Goal: Task Accomplishment & Management: Use online tool/utility

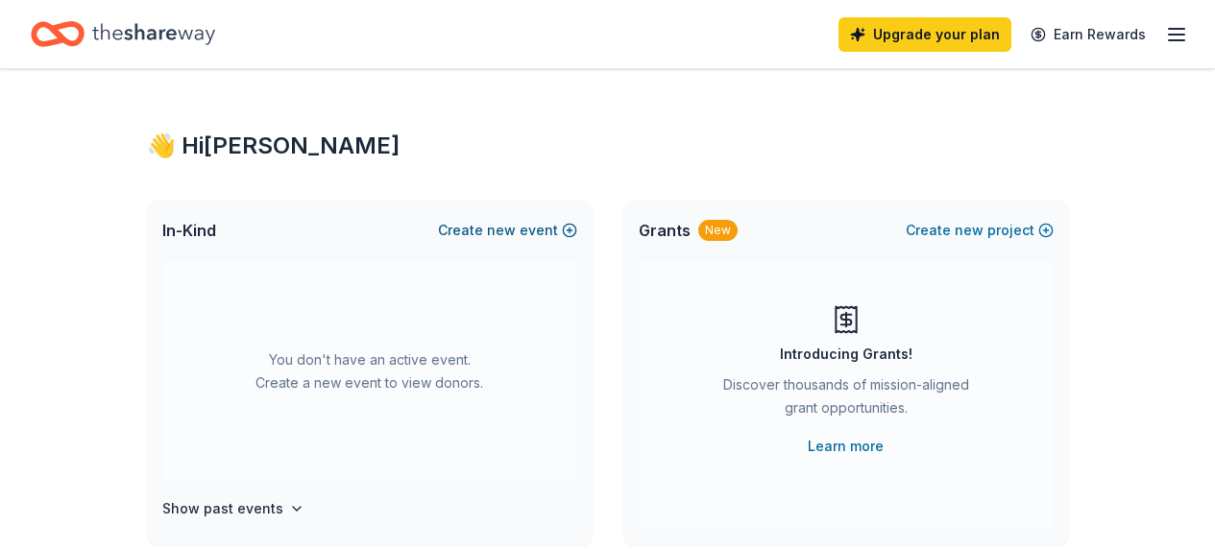
click at [510, 227] on span "new" at bounding box center [501, 230] width 29 height 23
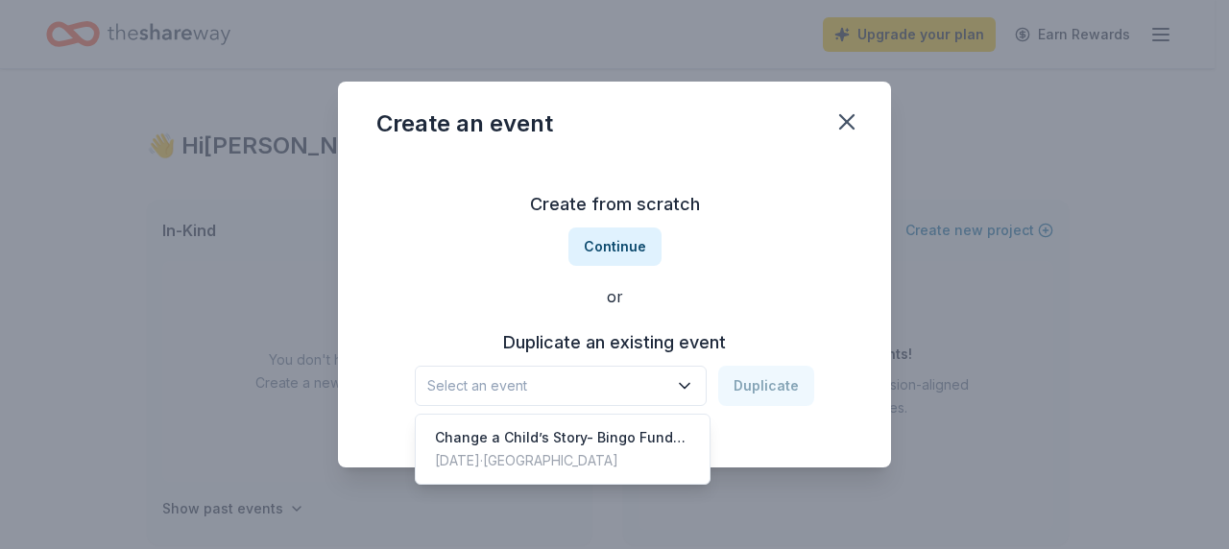
click at [641, 384] on span "Select an event" at bounding box center [547, 386] width 240 height 23
click at [617, 426] on div "Change a Child’s Story- Bingo Fundraiser" at bounding box center [562, 437] width 255 height 23
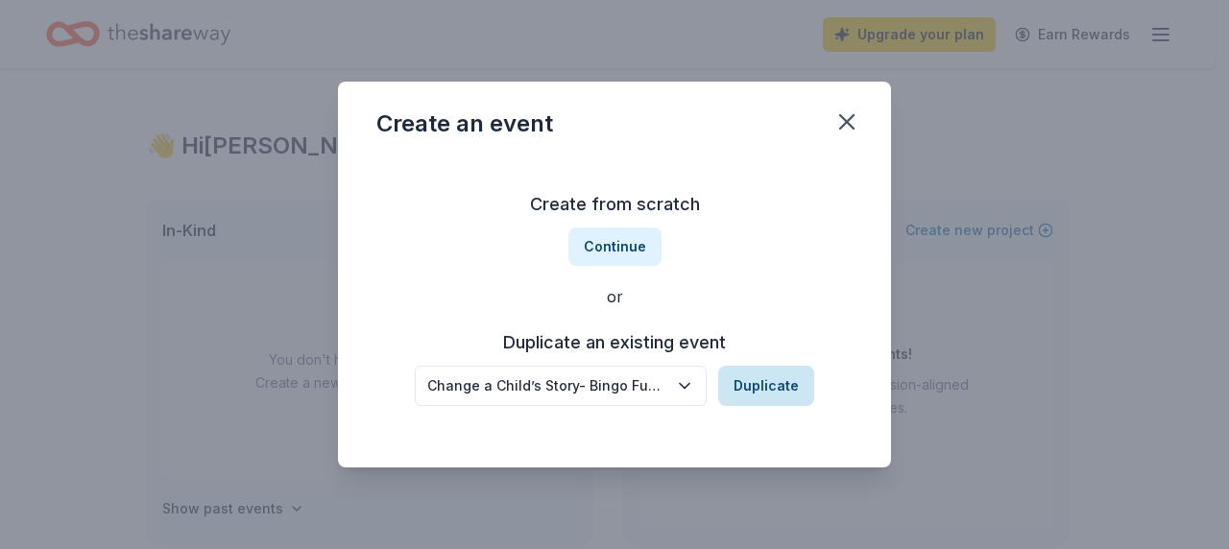
click at [740, 391] on button "Duplicate" at bounding box center [766, 386] width 96 height 40
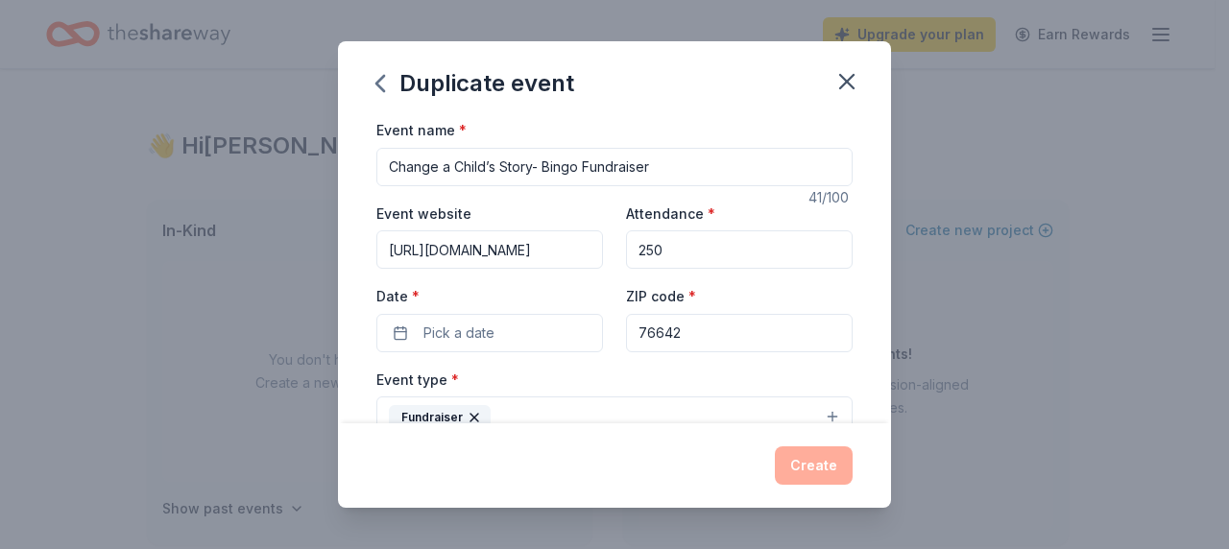
drag, startPoint x: 496, startPoint y: 169, endPoint x: 396, endPoint y: 159, distance: 100.3
click at [396, 159] on input "Change a Child’s Story- Bingo Fundraiser" at bounding box center [614, 167] width 476 height 38
drag, startPoint x: 533, startPoint y: 168, endPoint x: 419, endPoint y: 148, distance: 116.1
click at [419, 148] on input "Change a Child’s Story- Bingo Fundraiser" at bounding box center [614, 167] width 476 height 38
type input "Butterfly Effect- Bingo Fundraiser"
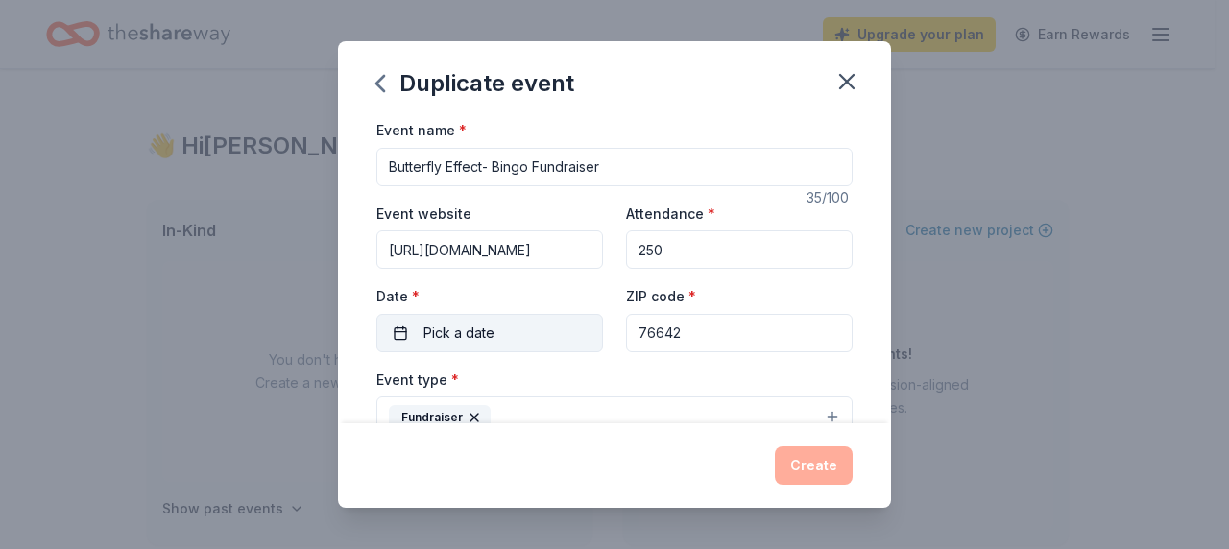
click at [459, 338] on span "Pick a date" at bounding box center [459, 333] width 71 height 23
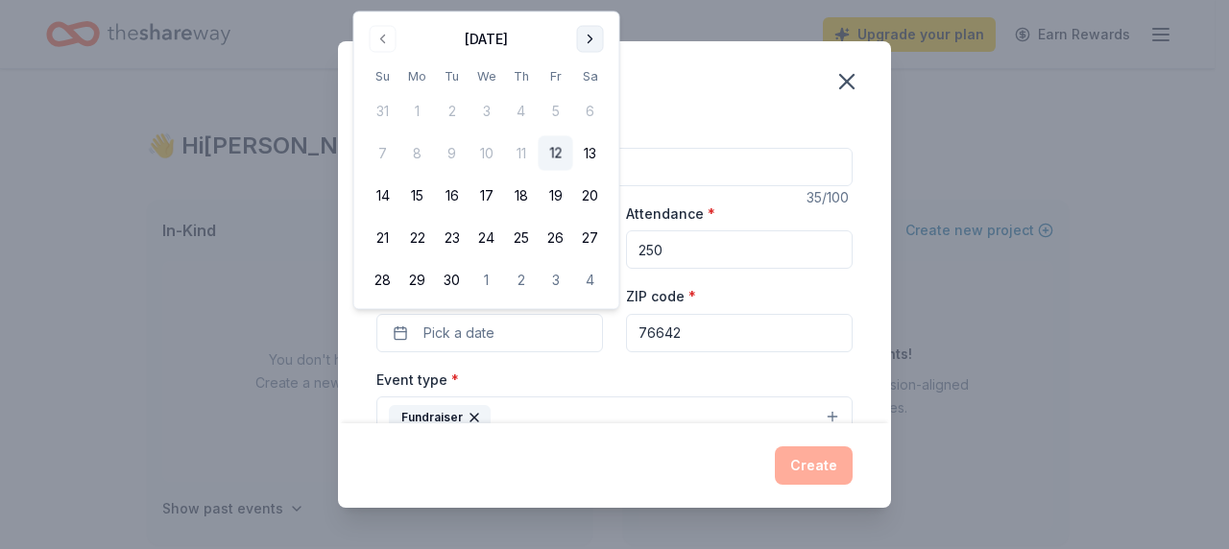
click at [592, 35] on button "Go to next month" at bounding box center [590, 39] width 27 height 27
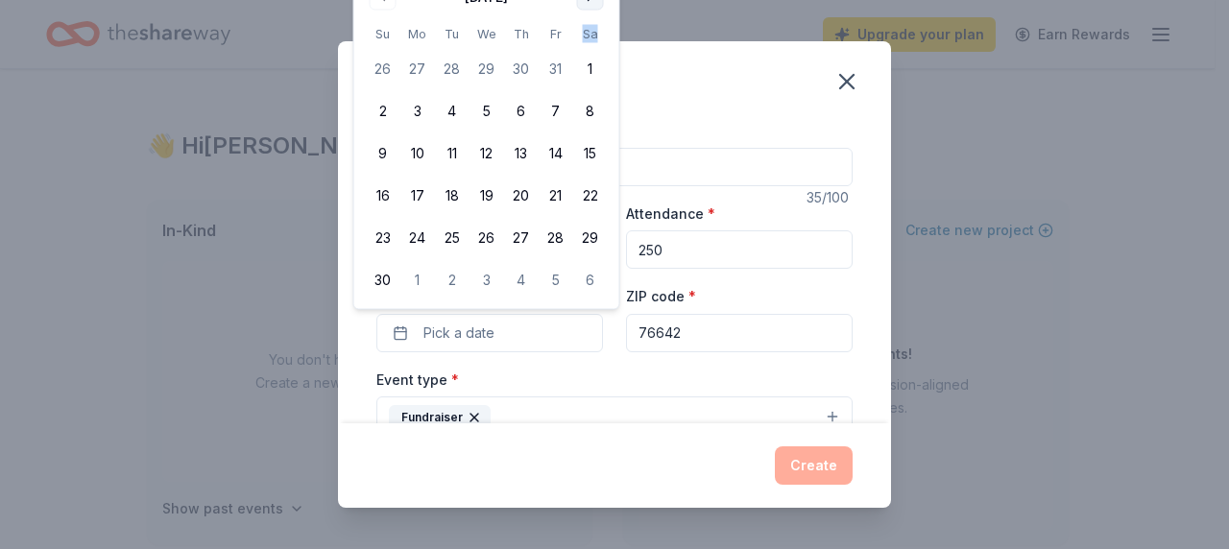
click at [592, 35] on th "Sa" at bounding box center [590, 34] width 35 height 20
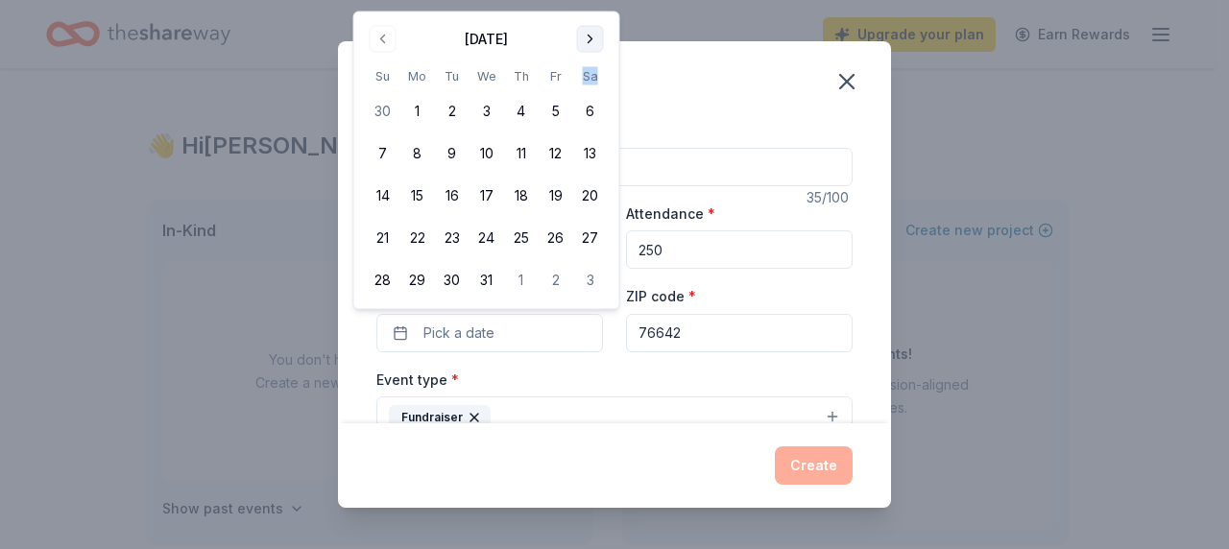
click at [590, 42] on button "Go to next month" at bounding box center [590, 39] width 27 height 27
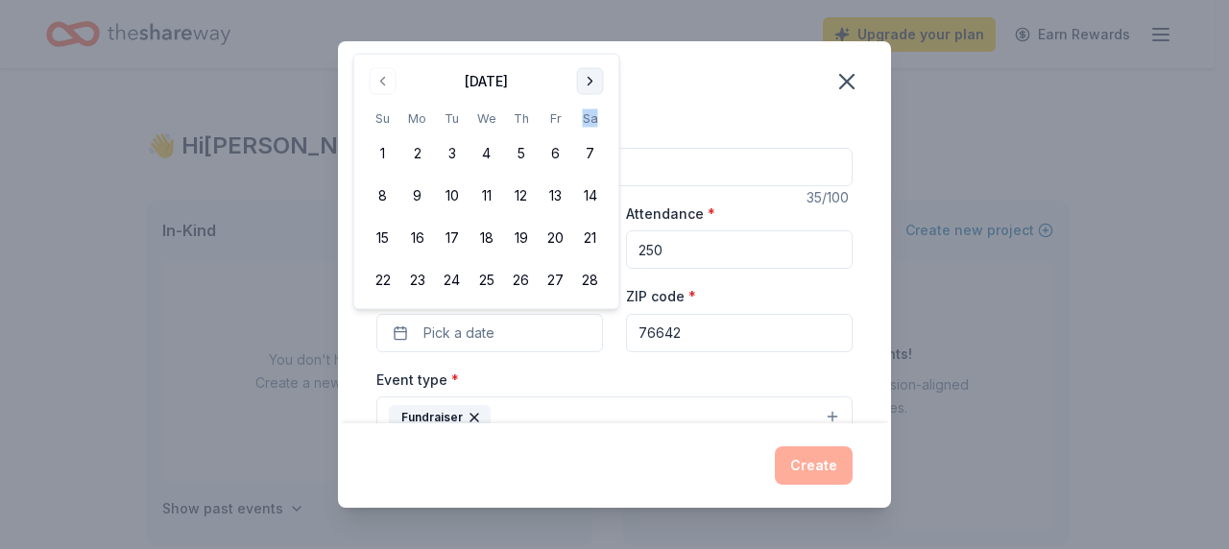
click at [594, 72] on button "Go to next month" at bounding box center [590, 81] width 27 height 27
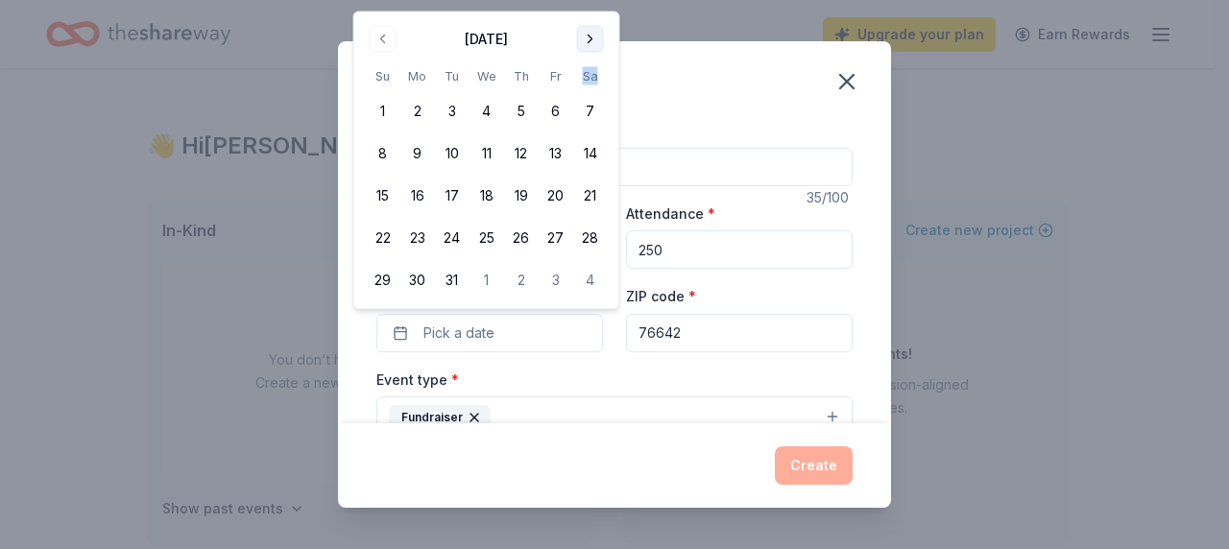
click at [593, 42] on button "Go to next month" at bounding box center [590, 39] width 27 height 27
click at [593, 203] on button "18" at bounding box center [590, 196] width 35 height 35
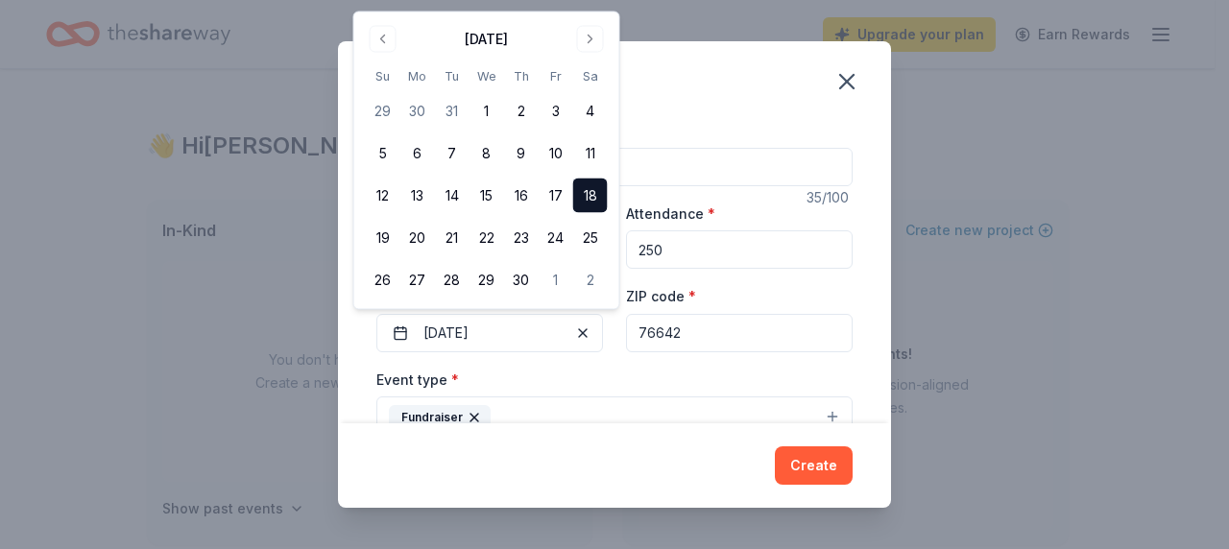
click at [803, 289] on div "ZIP code * 76642" at bounding box center [739, 318] width 227 height 68
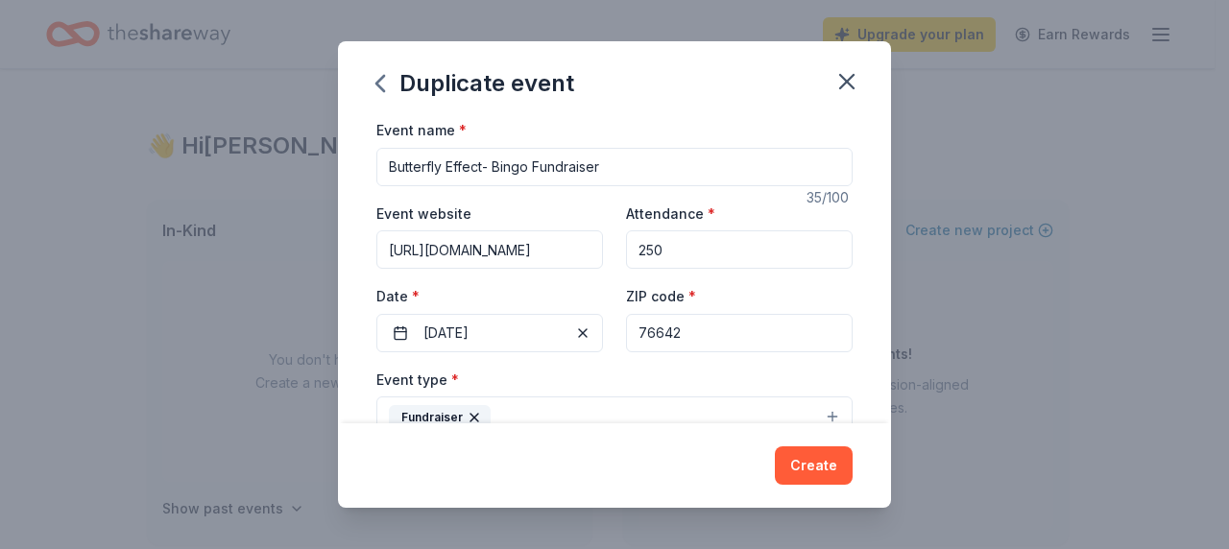
scroll to position [0, 140]
drag, startPoint x: 386, startPoint y: 246, endPoint x: 686, endPoint y: 267, distance: 300.4
click at [686, 267] on div "Event website https://my.cheddarup.com/c/change-a-child-s-story Attendance * 25…" at bounding box center [614, 277] width 476 height 151
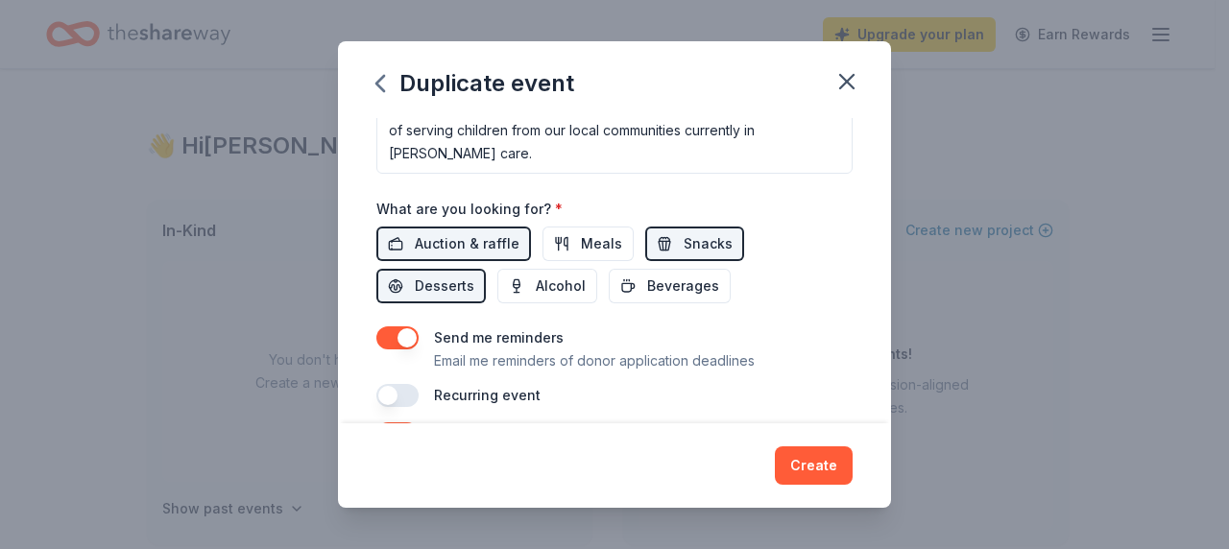
scroll to position [611, 0]
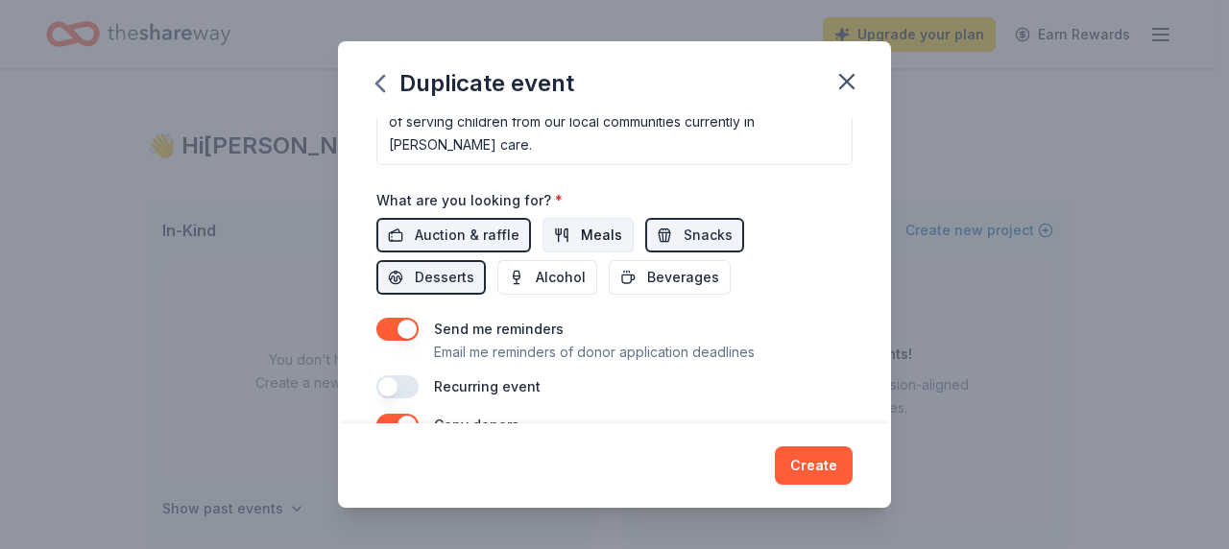
click at [586, 227] on span "Meals" at bounding box center [601, 235] width 41 height 23
click at [560, 269] on span "Alcohol" at bounding box center [561, 277] width 50 height 23
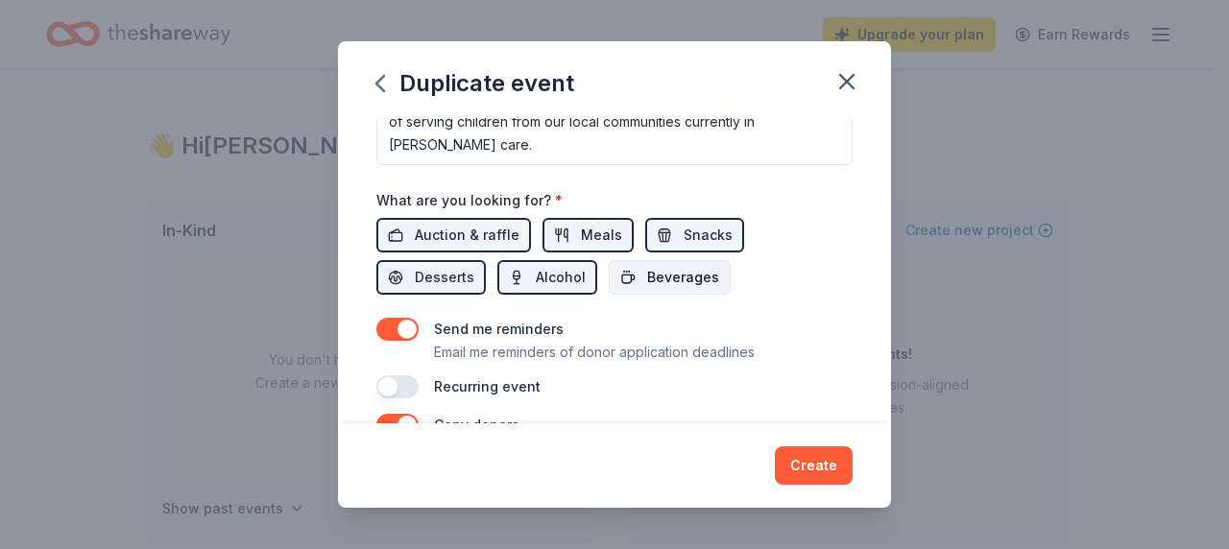
click at [647, 268] on span "Beverages" at bounding box center [683, 277] width 72 height 23
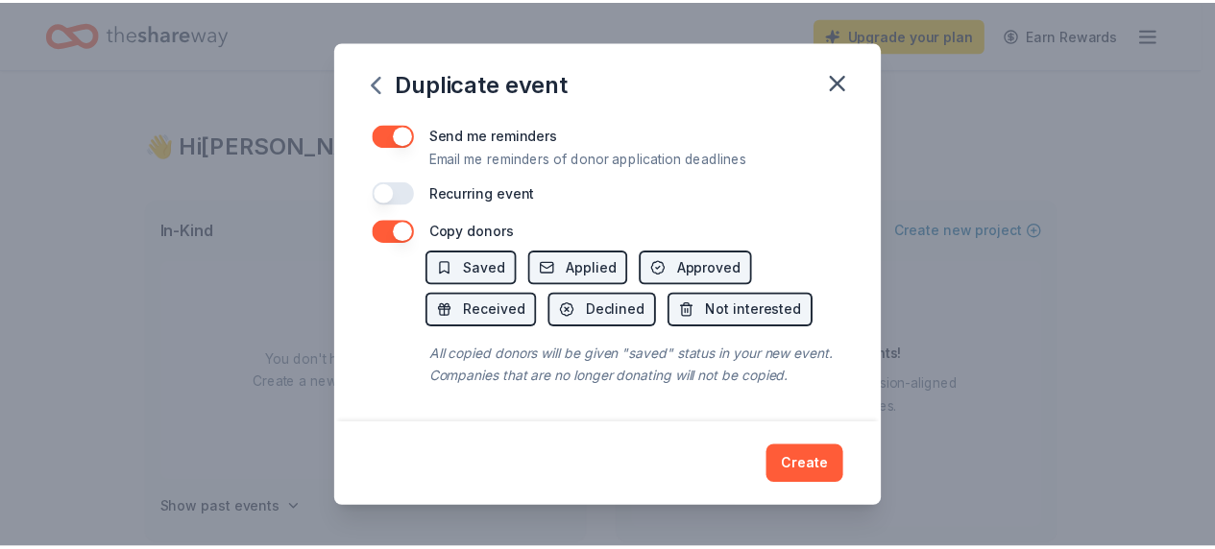
scroll to position [828, 0]
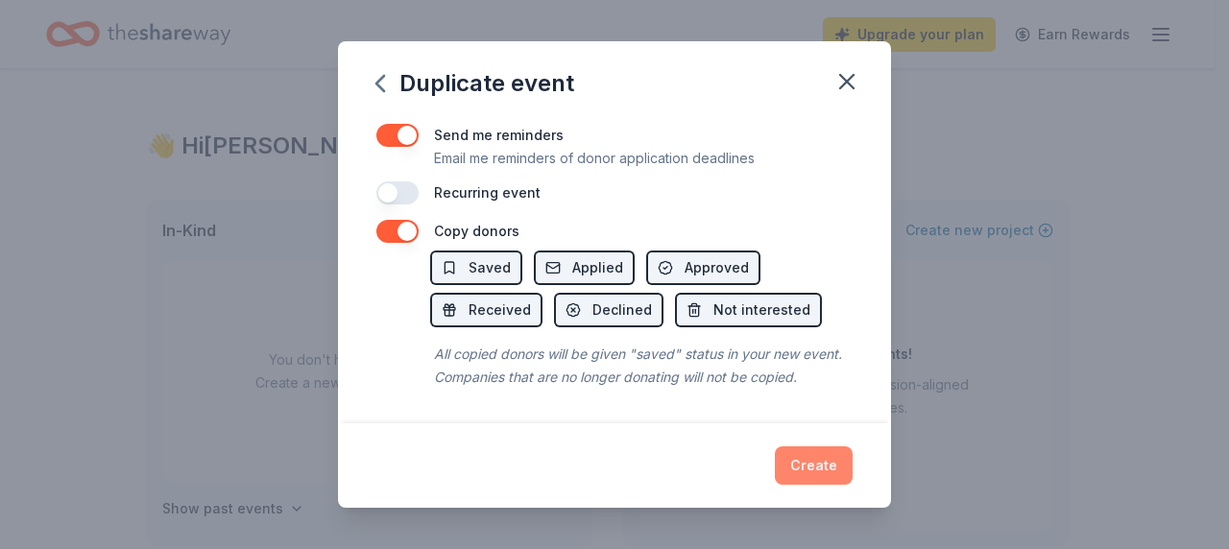
click at [814, 465] on button "Create" at bounding box center [814, 466] width 78 height 38
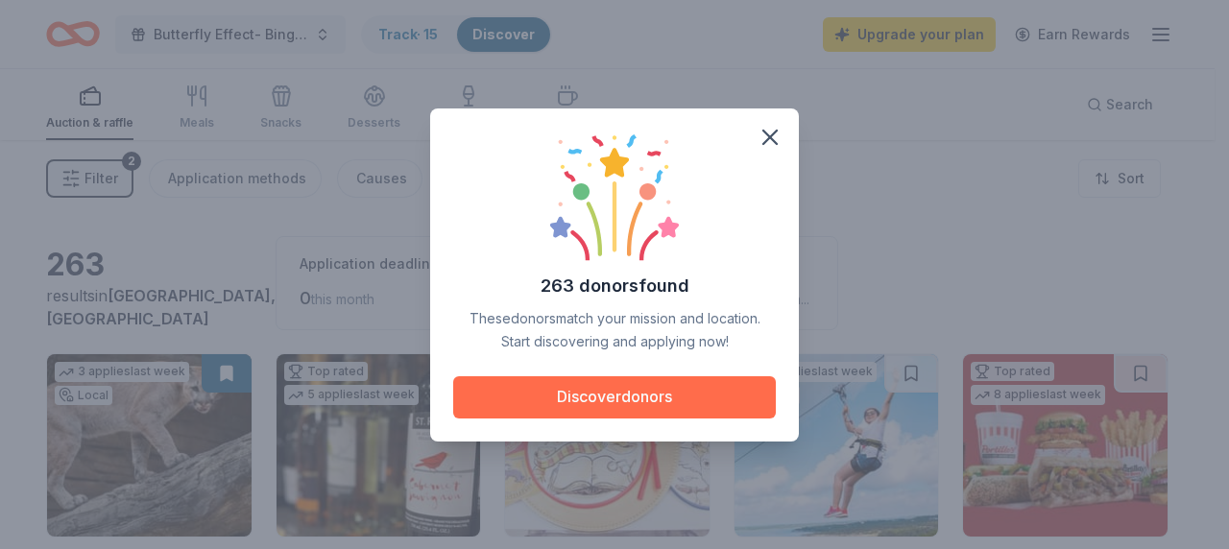
click at [668, 406] on button "Discover donors" at bounding box center [614, 397] width 323 height 42
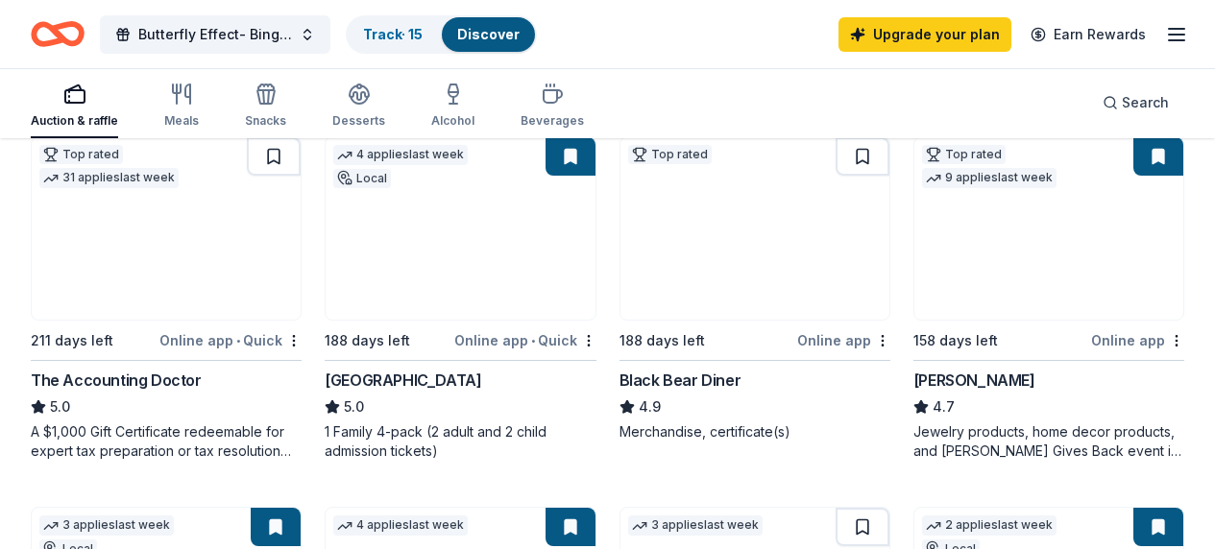
scroll to position [940, 0]
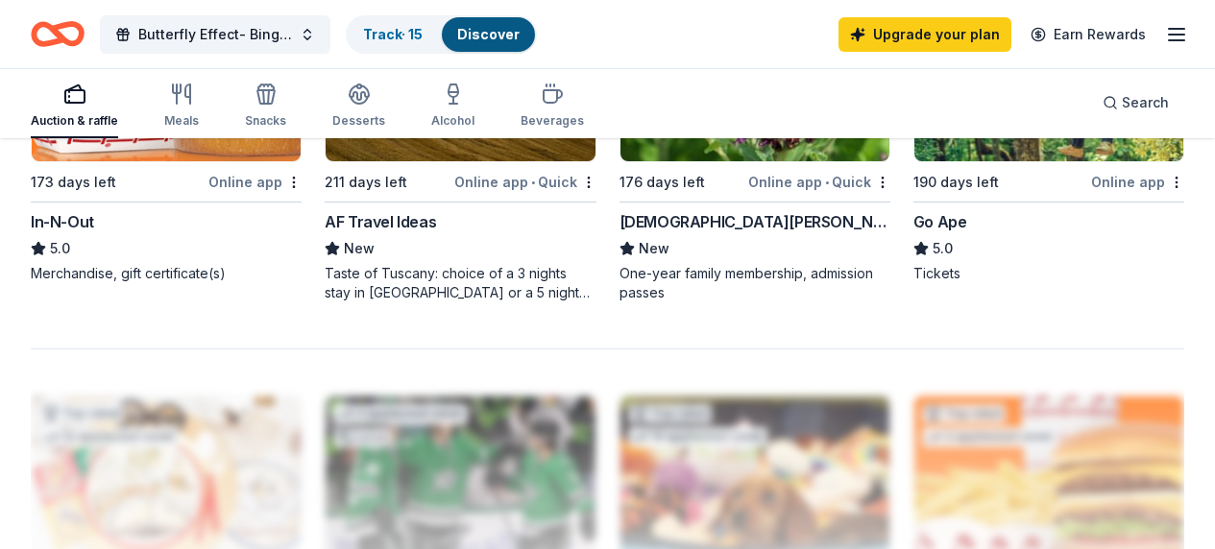
scroll to position [1853, 0]
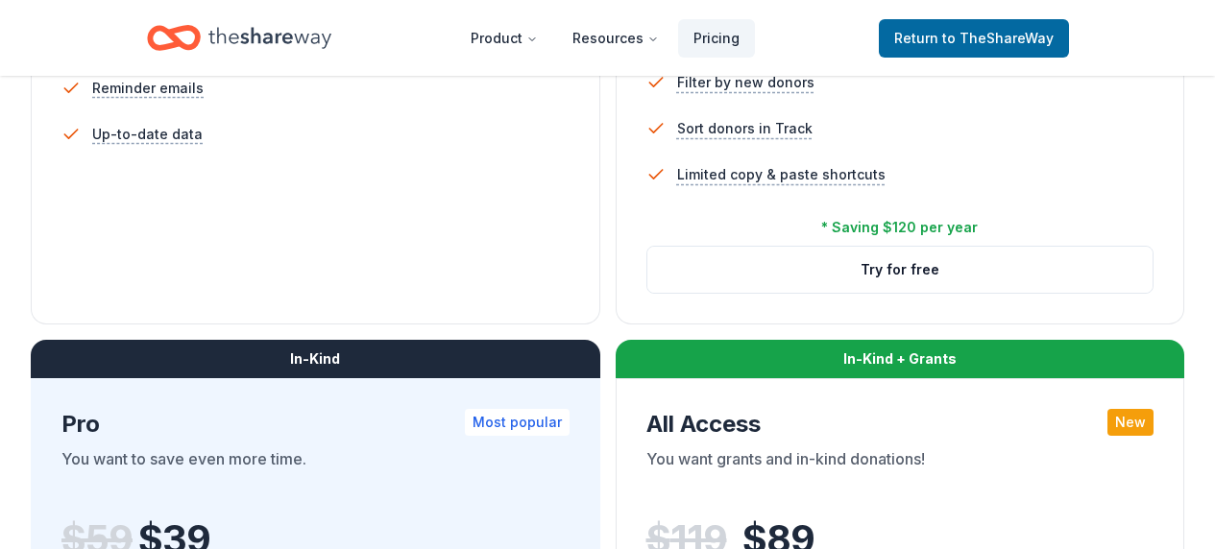
scroll to position [780, 0]
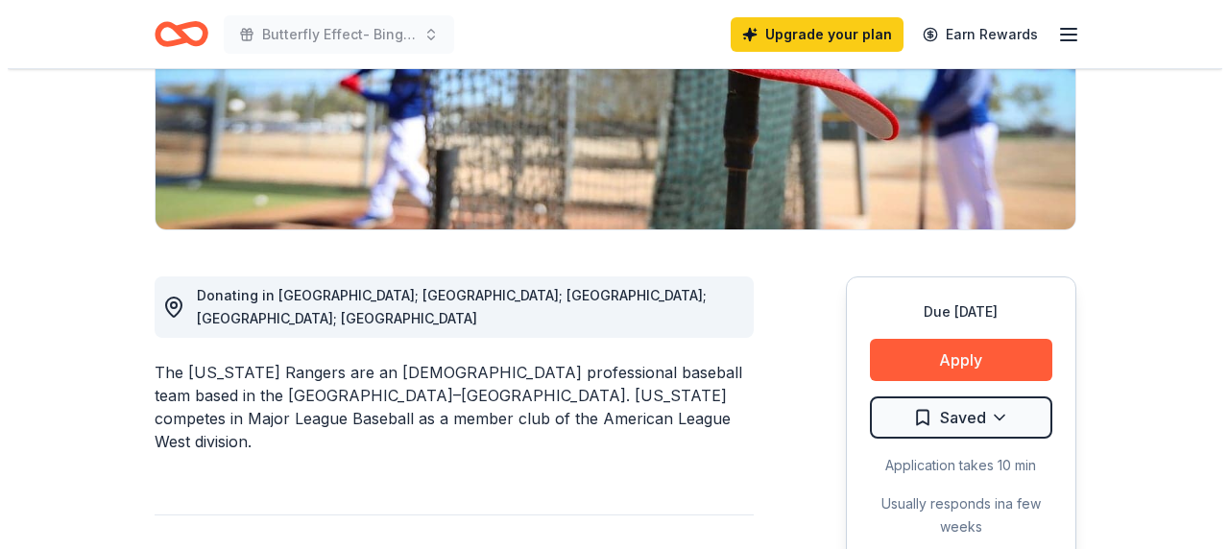
scroll to position [363, 0]
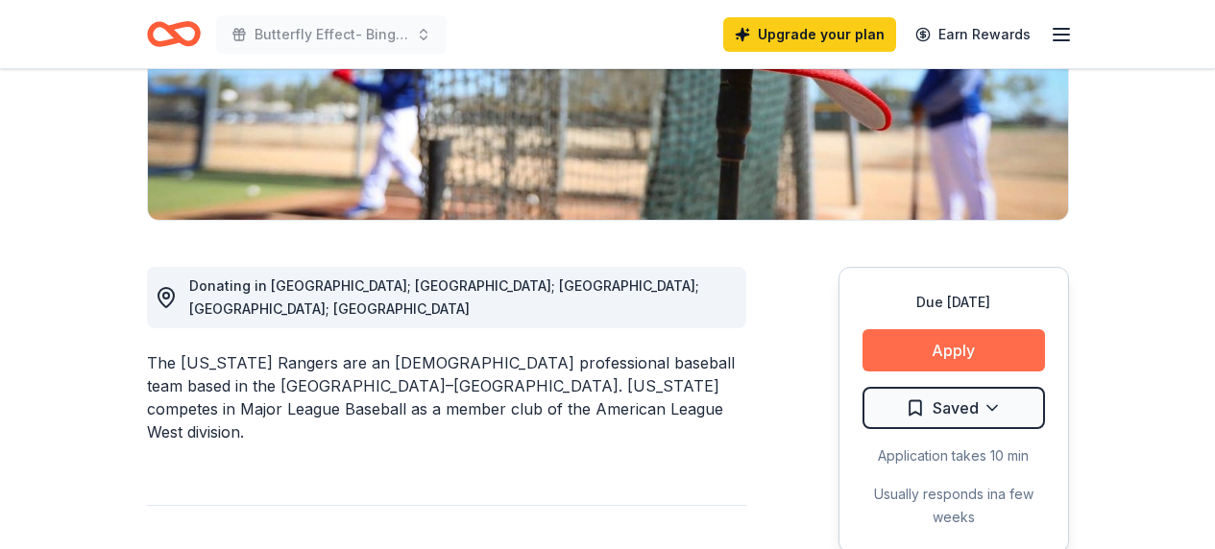
click at [978, 348] on button "Apply" at bounding box center [953, 350] width 182 height 42
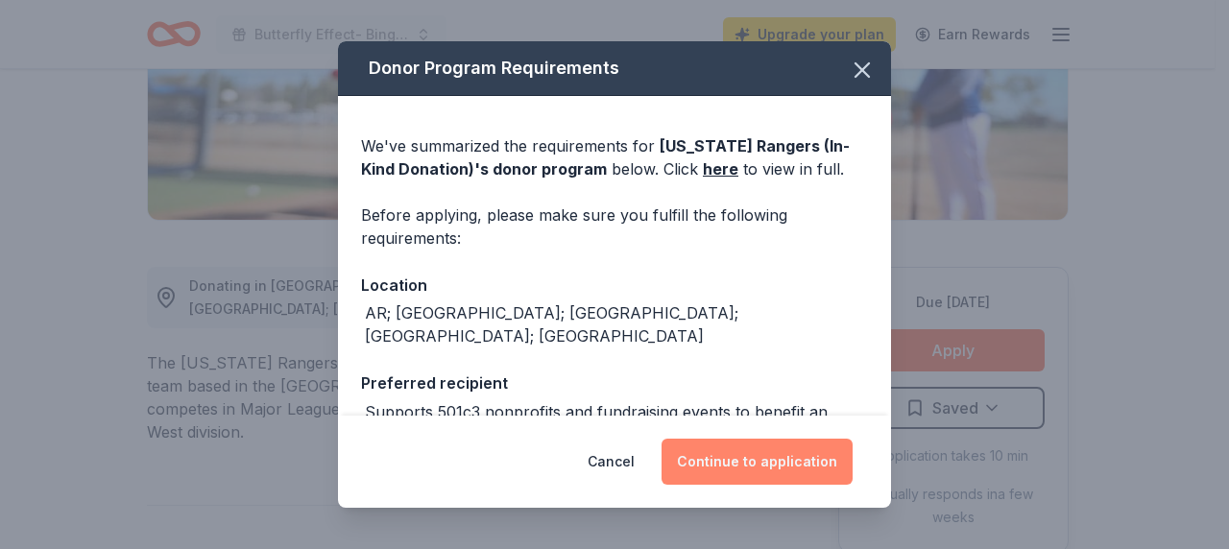
click at [737, 458] on button "Continue to application" at bounding box center [757, 462] width 191 height 46
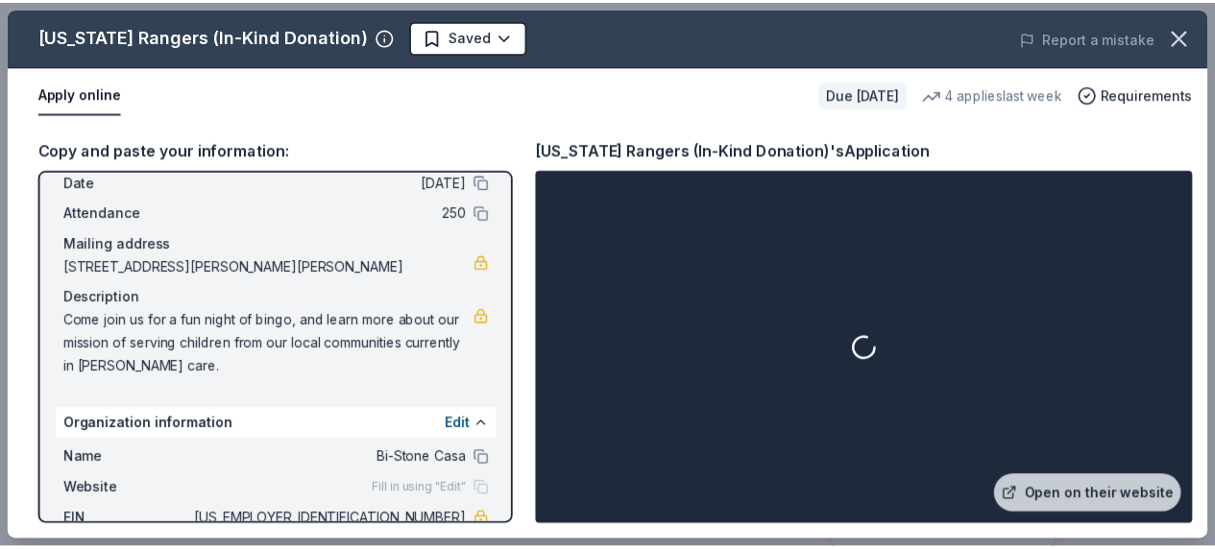
scroll to position [193, 0]
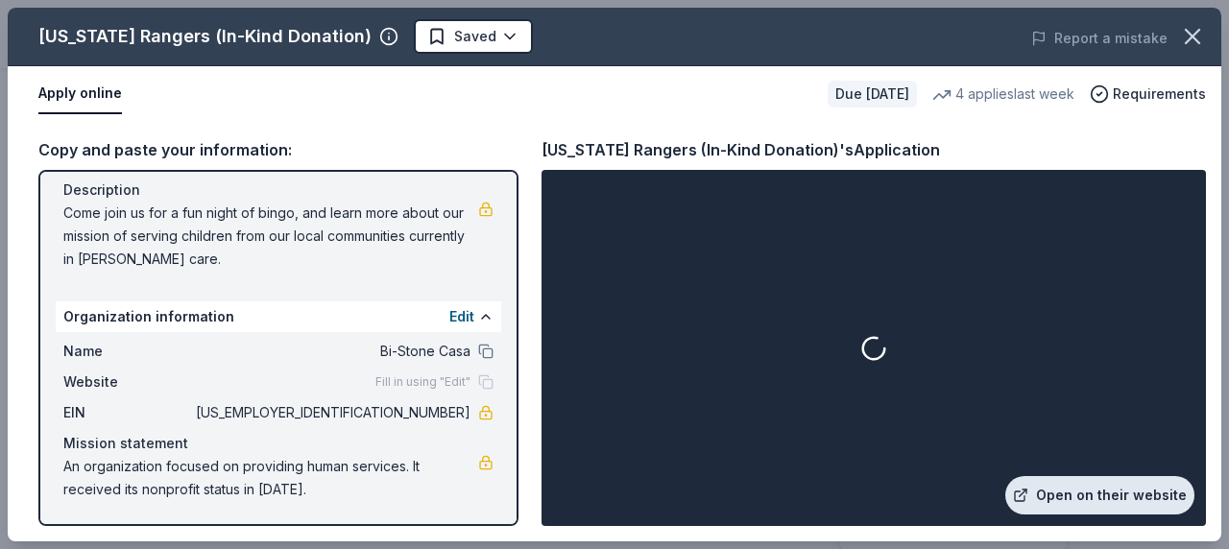
click at [1130, 501] on link "Open on their website" at bounding box center [1100, 495] width 189 height 38
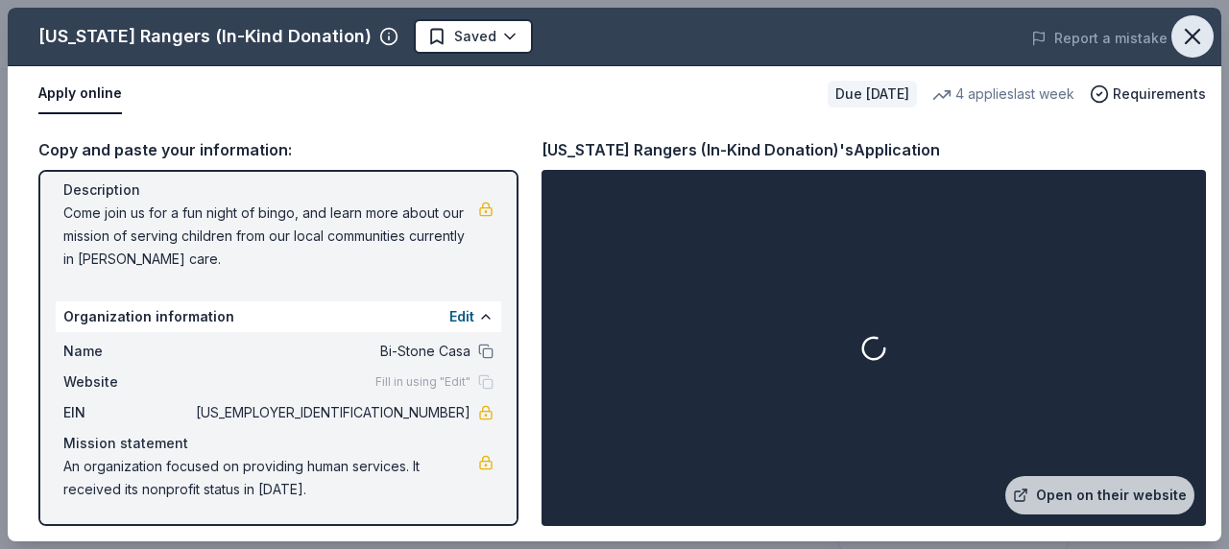
click at [1193, 23] on icon "button" at bounding box center [1192, 36] width 27 height 27
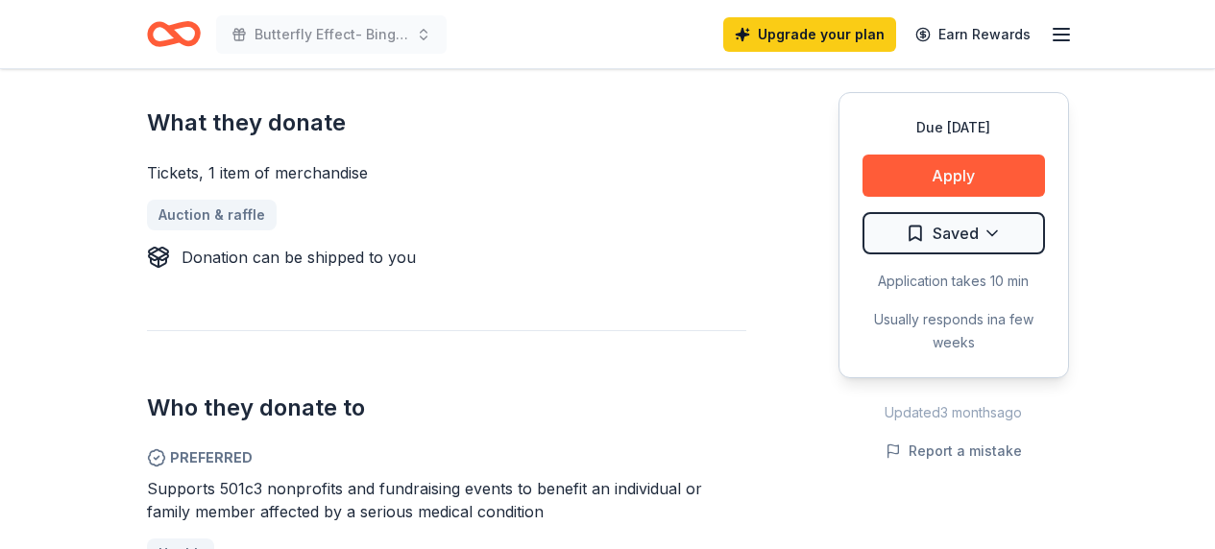
scroll to position [844, 0]
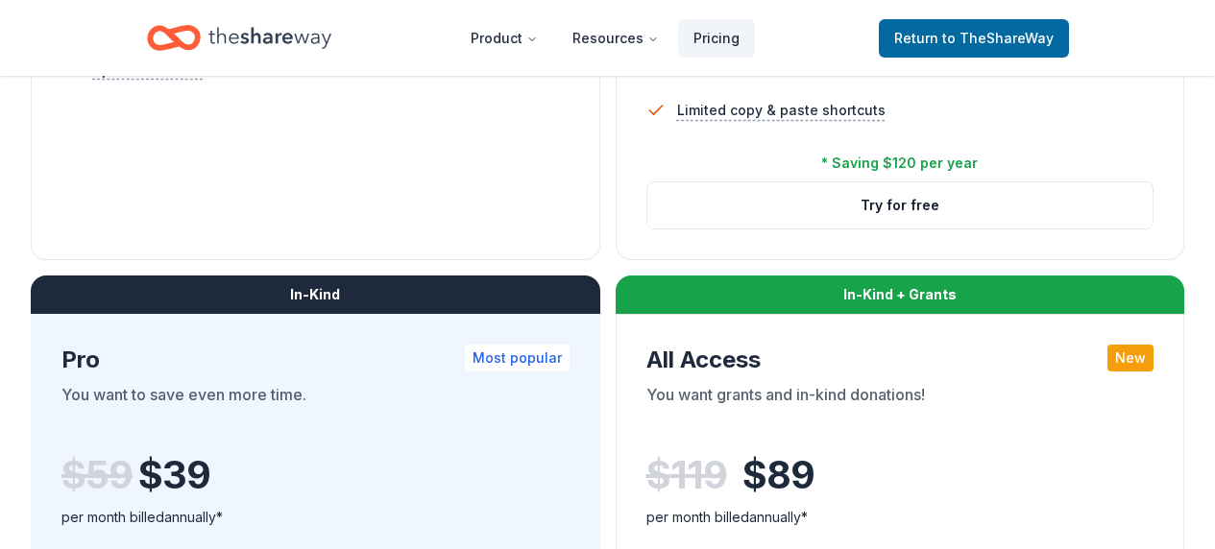
scroll to position [867, 0]
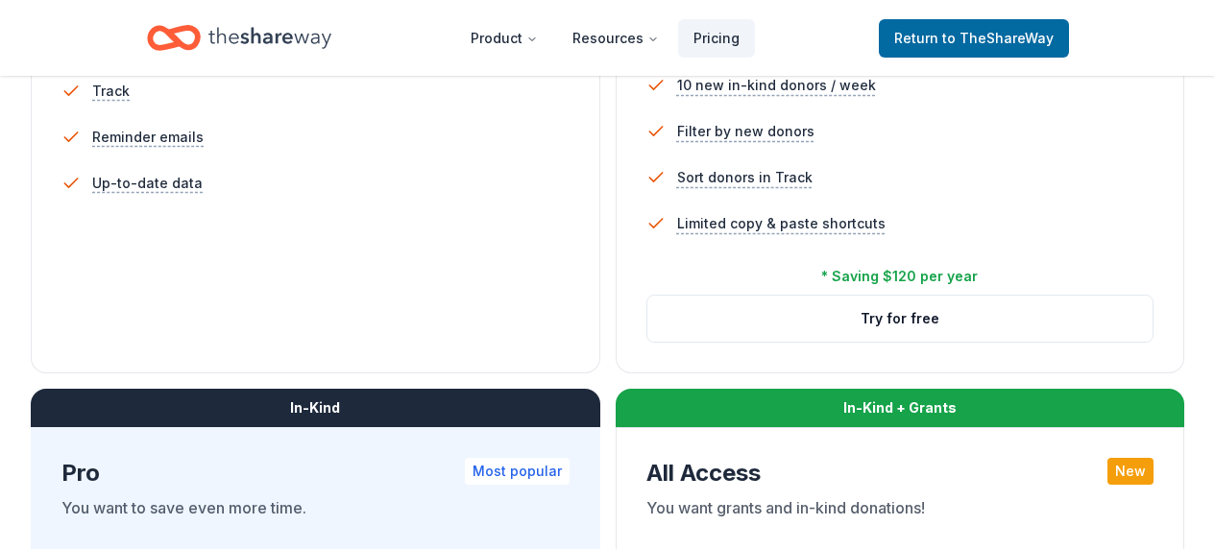
scroll to position [741, 0]
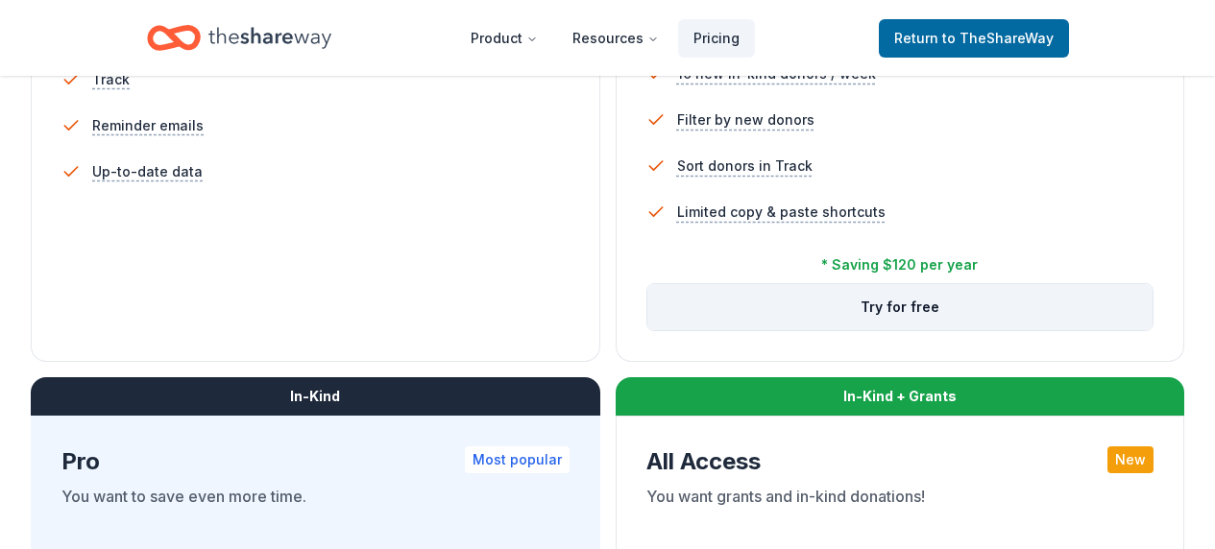
click at [647, 330] on button "Try for free" at bounding box center [900, 307] width 506 height 46
